Goal: Information Seeking & Learning: Find specific fact

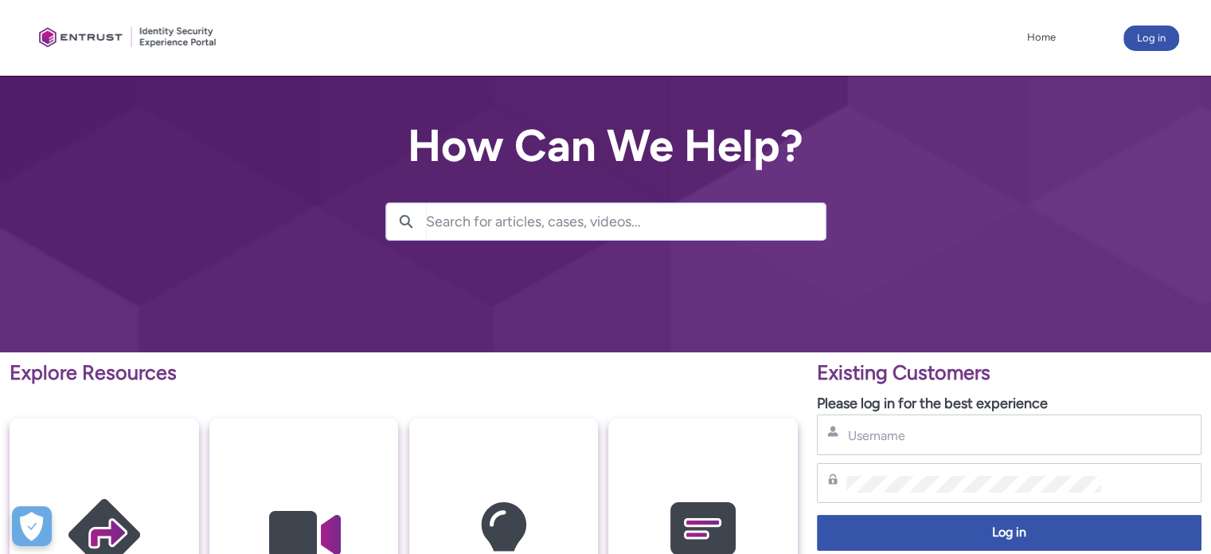
click at [466, 225] on input "Search for articles, cases, videos..." at bounding box center [626, 221] width 400 height 37
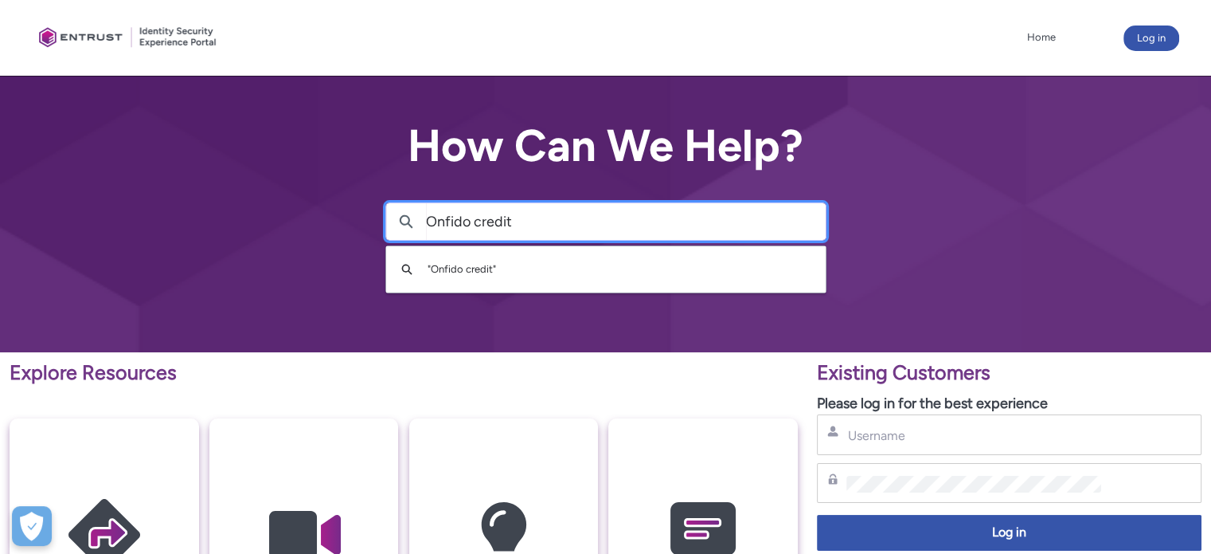
type input "Onfido credit"
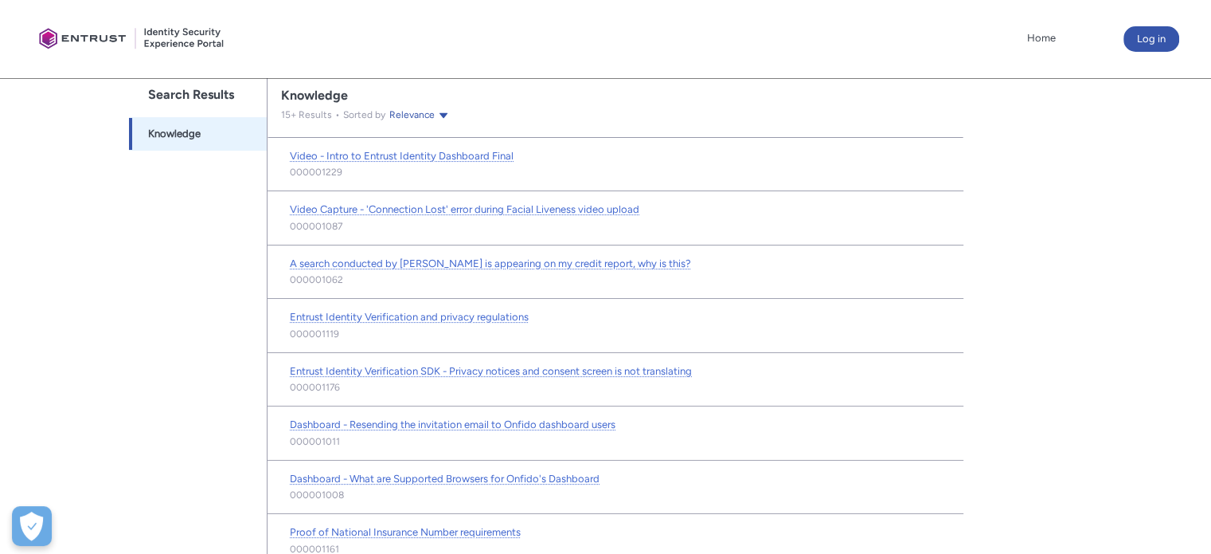
scroll to position [368, 0]
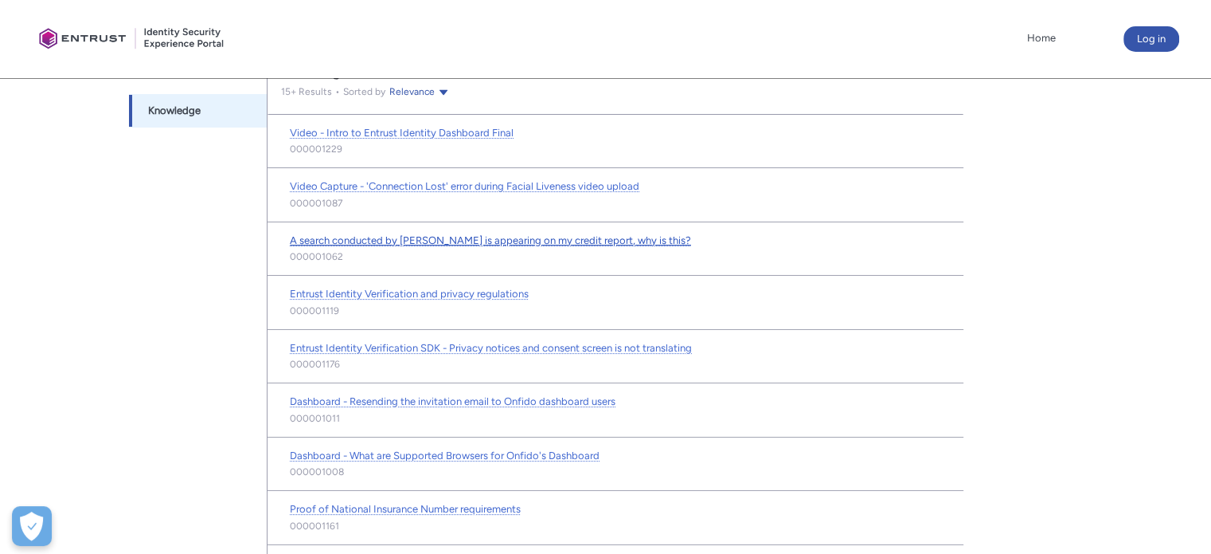
click at [393, 241] on span "A search conducted by Onfido is appearing on my credit report, why is this?" at bounding box center [490, 240] width 401 height 12
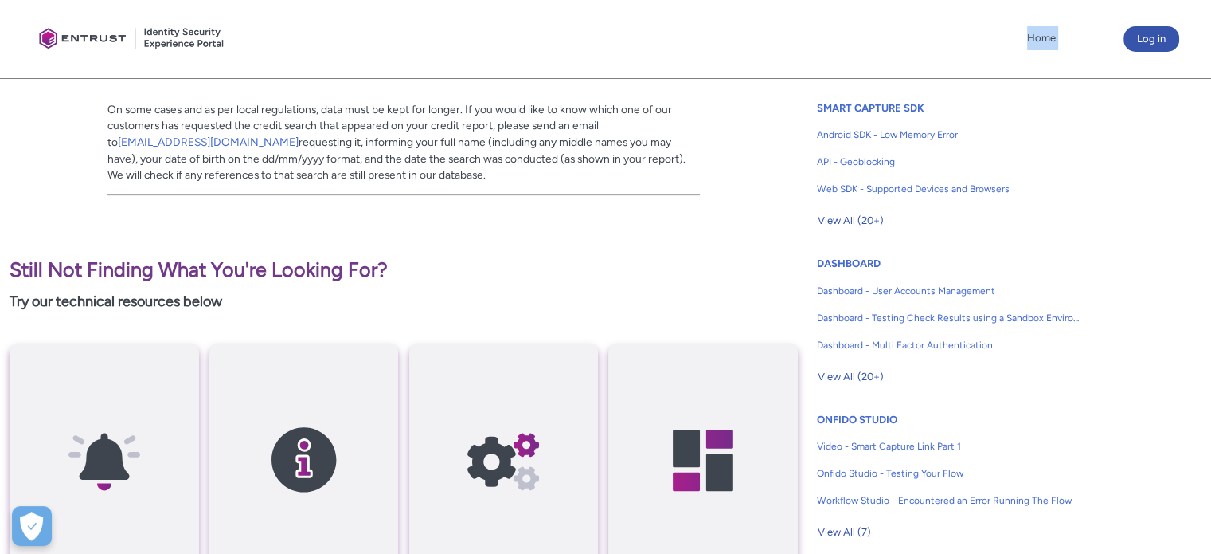
scroll to position [681, 0]
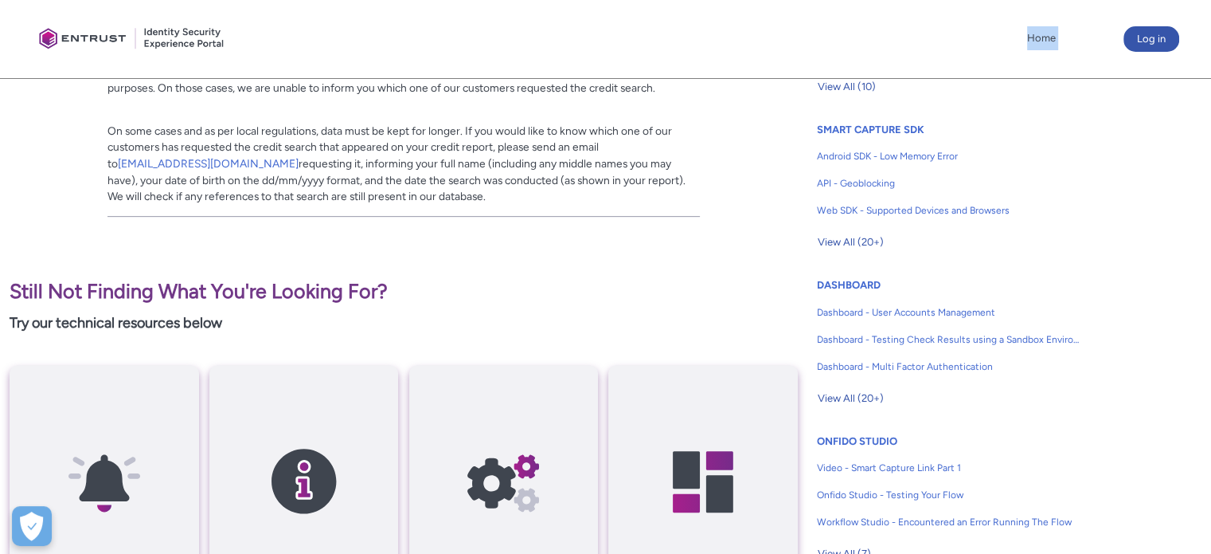
drag, startPoint x: 106, startPoint y: 241, endPoint x: 429, endPoint y: 190, distance: 326.7
copy div "A search conducted by Onfido is appearing on my credit report, why is this? Mar…"
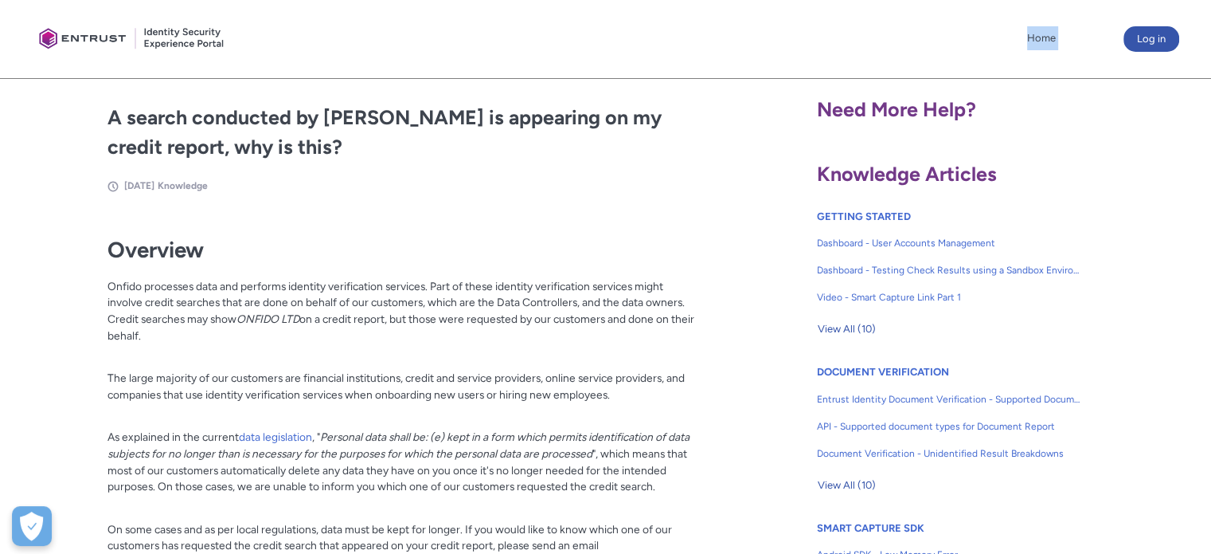
scroll to position [203, 0]
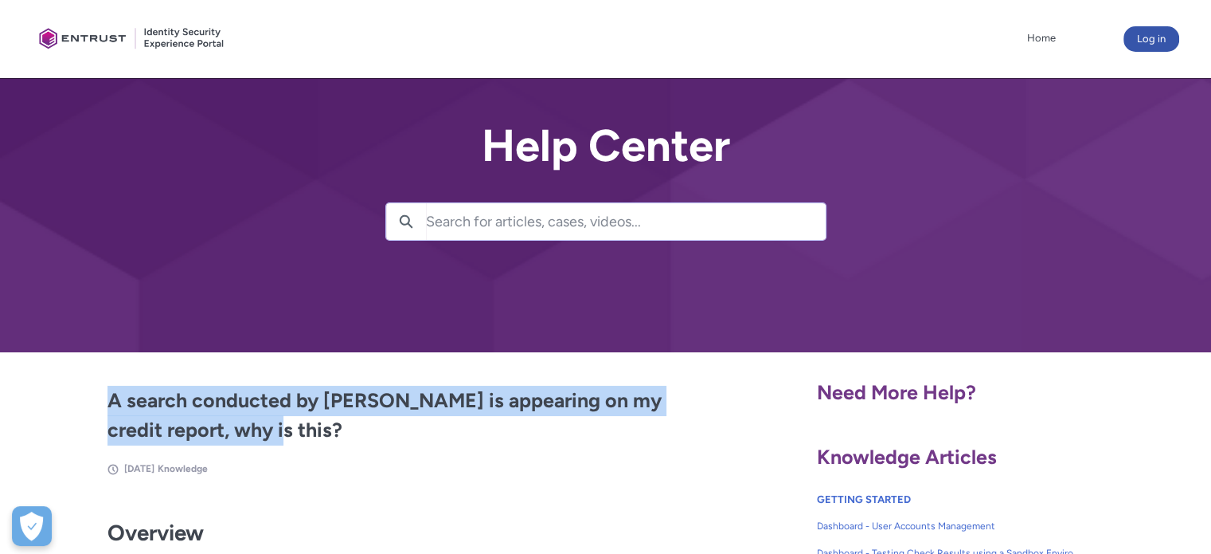
drag, startPoint x: 220, startPoint y: 426, endPoint x: 86, endPoint y: 397, distance: 136.8
click at [86, 397] on article "A search conducted by [PERSON_NAME] is appearing on my credit report, why is th…" at bounding box center [366, 430] width 667 height 90
copy h2 "A search conducted by [PERSON_NAME] is appearing on my credit report, why is th…"
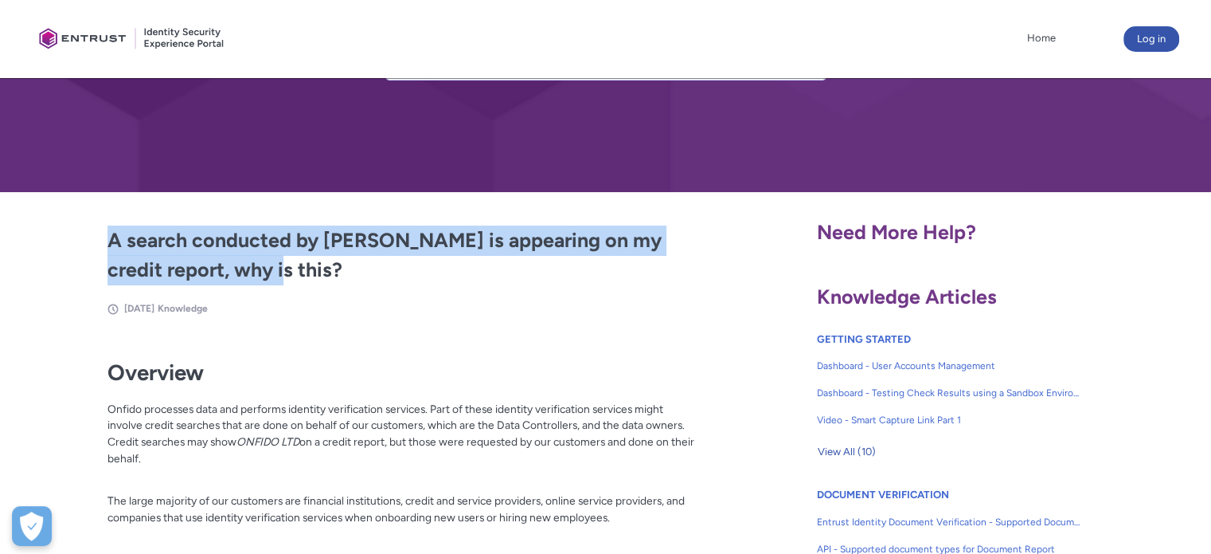
scroll to position [159, 0]
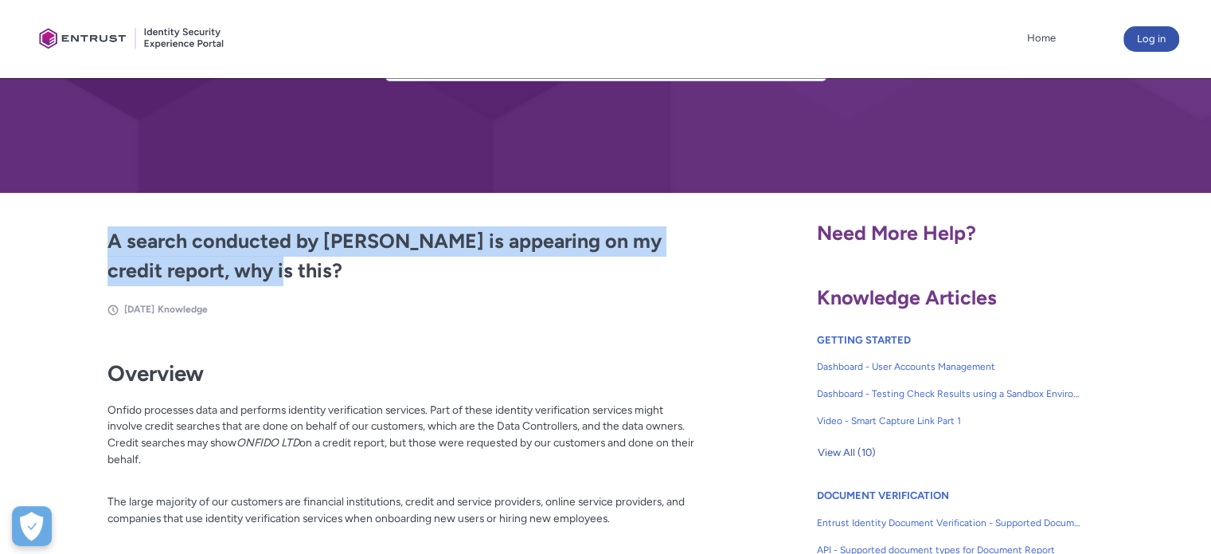
copy h2 "A search conducted by [PERSON_NAME] is appearing on my credit report, why is th…"
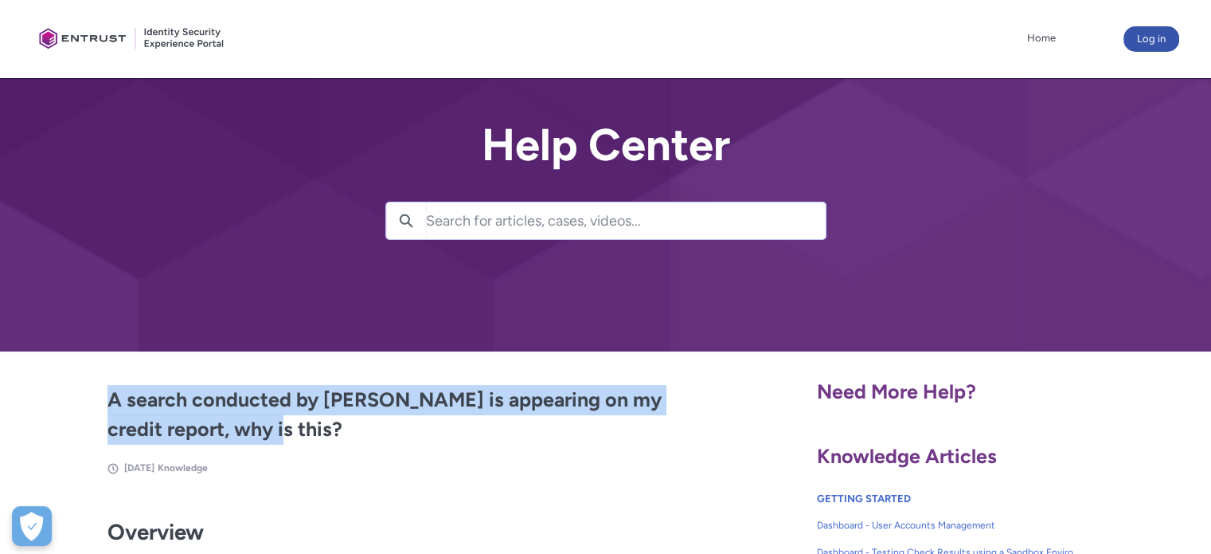
scroll to position [0, 0]
